Goal: Find specific page/section: Find specific page/section

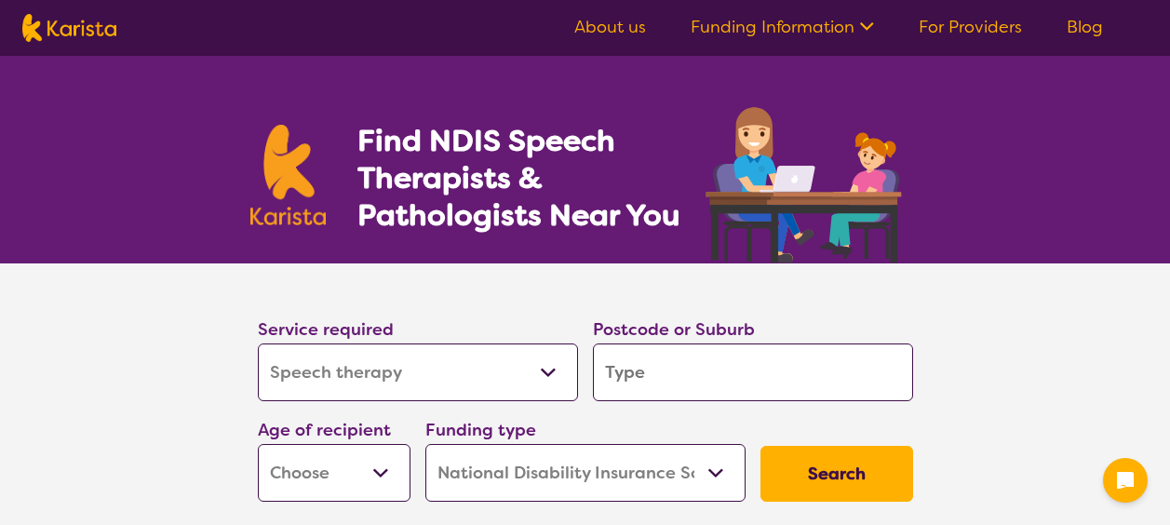
select select "Speech therapy"
select select "NDIS"
select select "Speech therapy"
select select "NDIS"
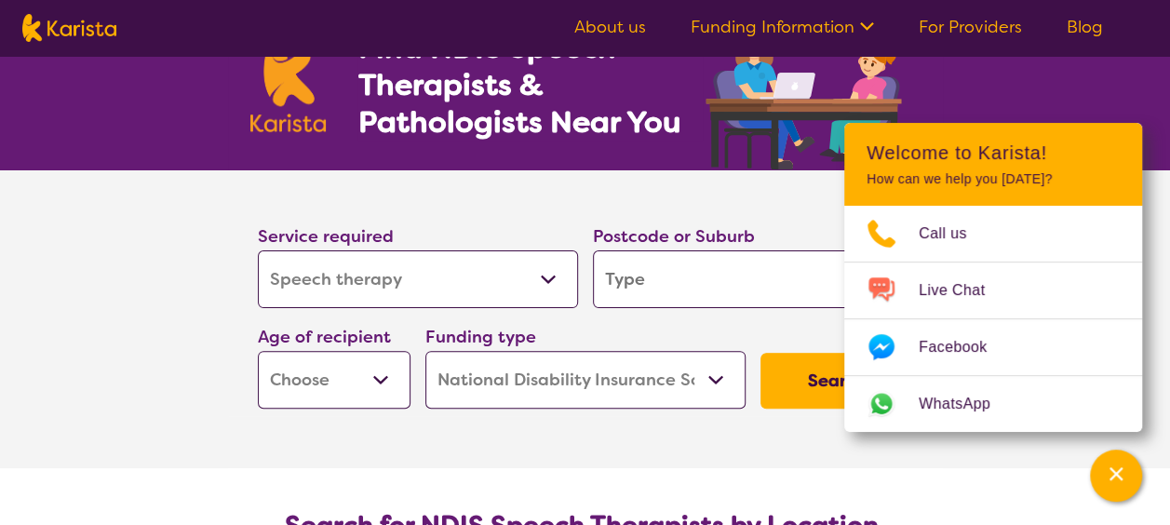
click at [561, 275] on select "Allied Health Assistant Assessment ([MEDICAL_DATA] or [MEDICAL_DATA]) Behaviour…" at bounding box center [418, 279] width 320 height 58
click at [134, 263] on section "Service required Allied Health Assistant Assessment ([MEDICAL_DATA] or [MEDICAL…" at bounding box center [585, 319] width 1170 height 298
click at [715, 289] on input "search" at bounding box center [753, 279] width 320 height 58
type input "2"
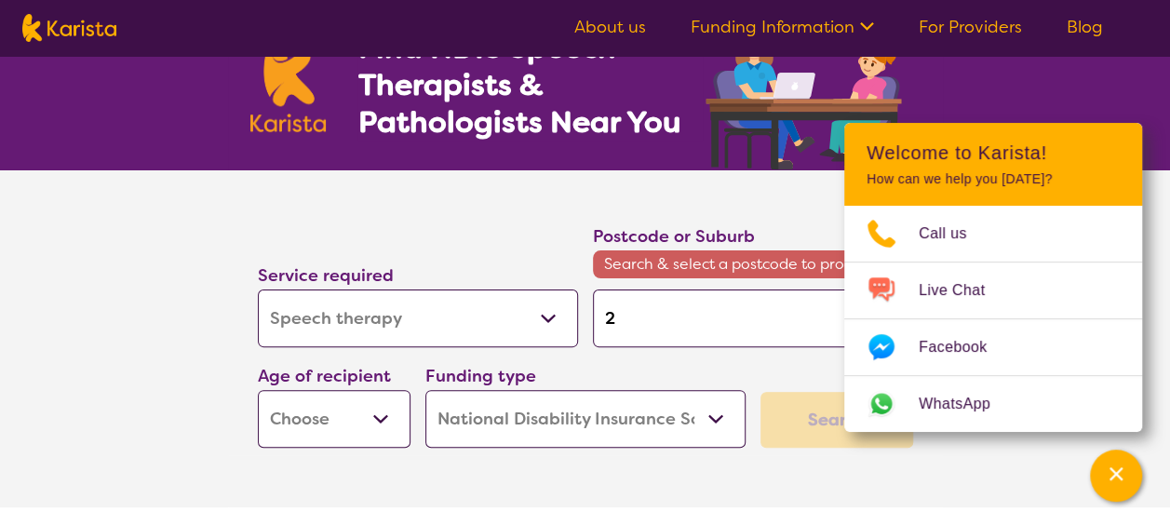
type input "21"
type input "215"
type input "2150"
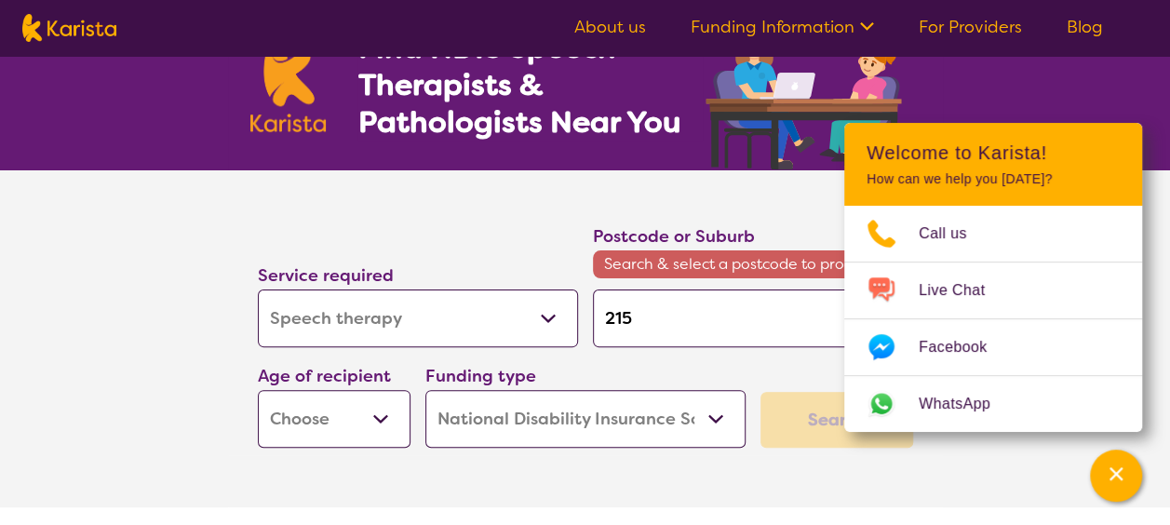
type input "2150"
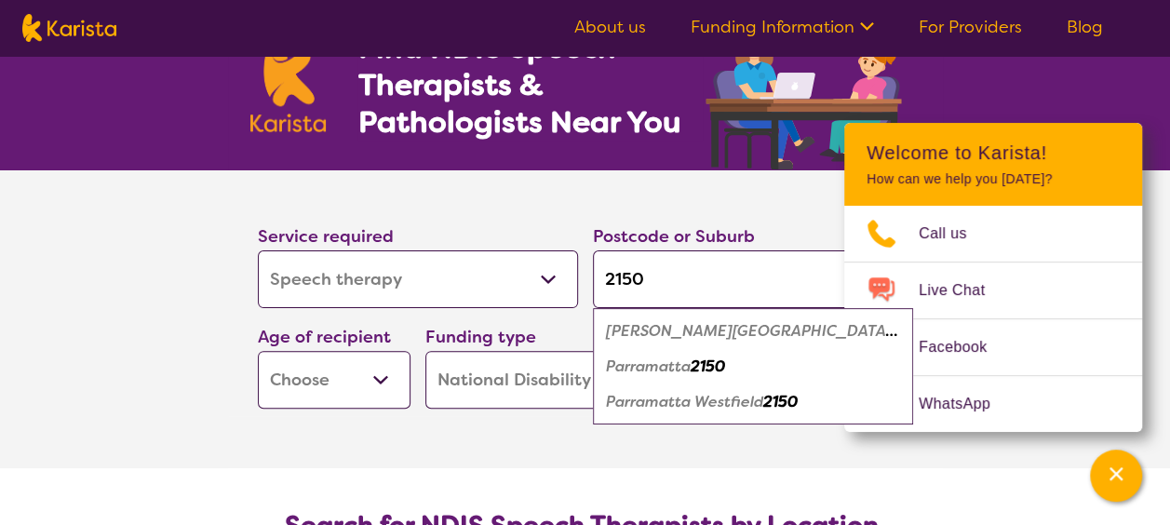
type input "2150"
click at [343, 372] on select "Early Childhood - 0 to 9 Child - 10 to 11 Adolescent - 12 to 17 Adult - 18 to 6…" at bounding box center [334, 380] width 153 height 58
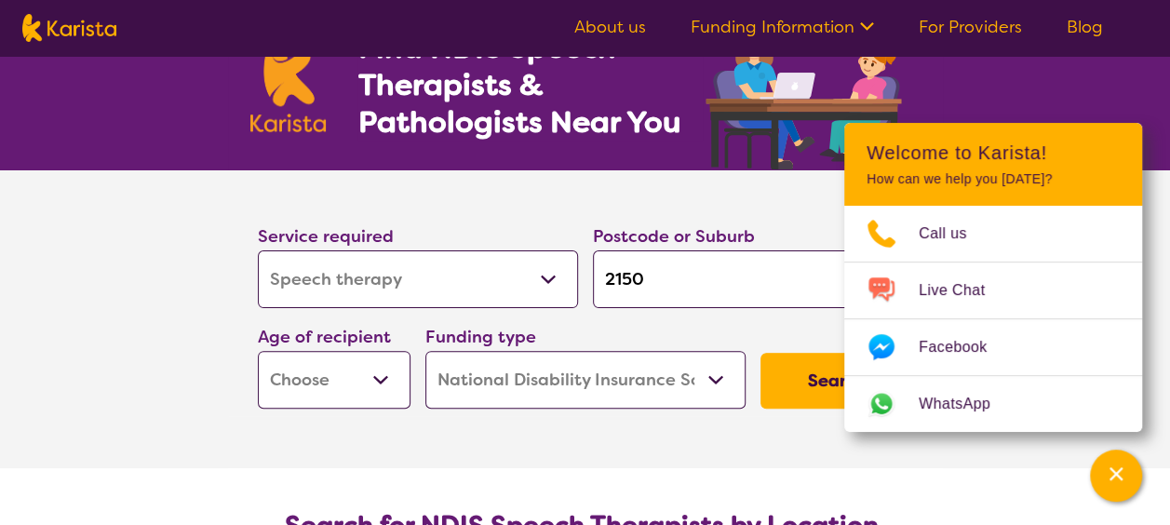
select select "EC"
click at [258, 351] on select "Early Childhood - 0 to 9 Child - 10 to 11 Adolescent - 12 to 17 Adult - 18 to 6…" at bounding box center [334, 380] width 153 height 58
select select "EC"
click at [490, 395] on select "Home Care Package (HCP) National Disability Insurance Scheme (NDIS) I don't know" at bounding box center [586, 380] width 320 height 58
